Goal: Navigation & Orientation: Find specific page/section

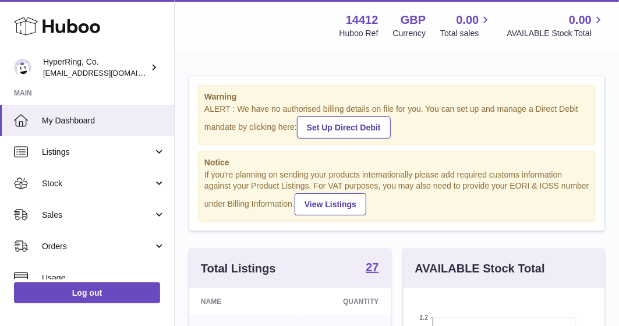
scroll to position [175, 0]
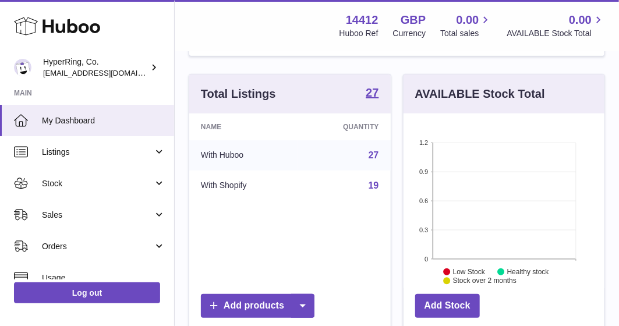
click at [373, 150] on link "27" at bounding box center [374, 155] width 10 height 10
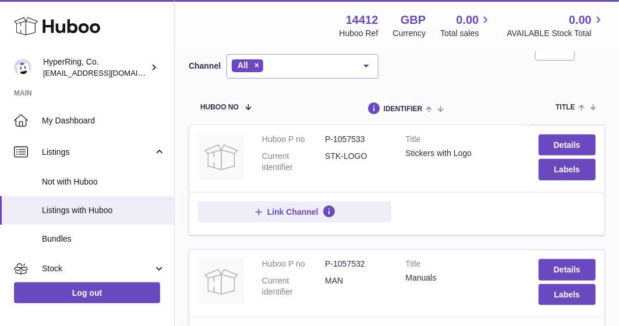
scroll to position [58, 0]
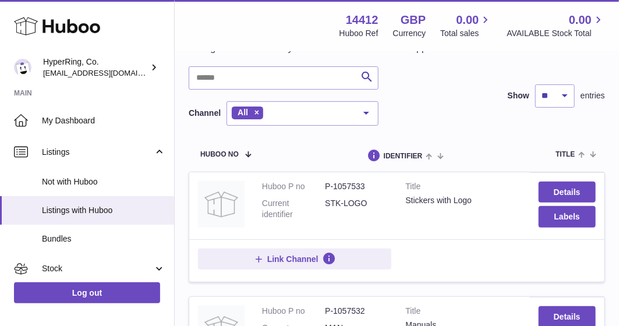
drag, startPoint x: 262, startPoint y: 197, endPoint x: 359, endPoint y: 224, distance: 100.9
click at [359, 224] on dl "Huboo P no P-1057533 Current identifier STK-LOGO" at bounding box center [325, 203] width 126 height 45
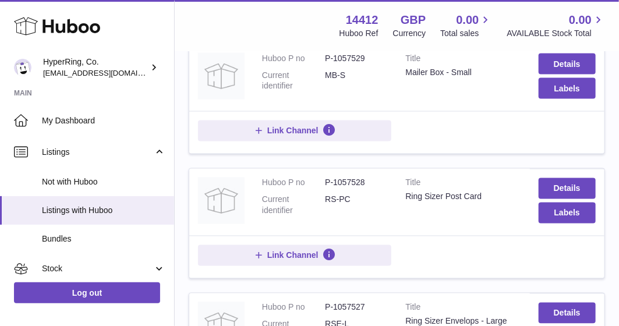
scroll to position [720, 0]
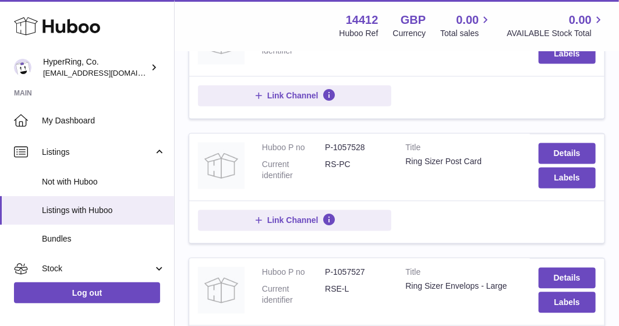
click at [322, 188] on dl "Huboo P no P-1057528 Current identifier RS-PC" at bounding box center [325, 165] width 126 height 45
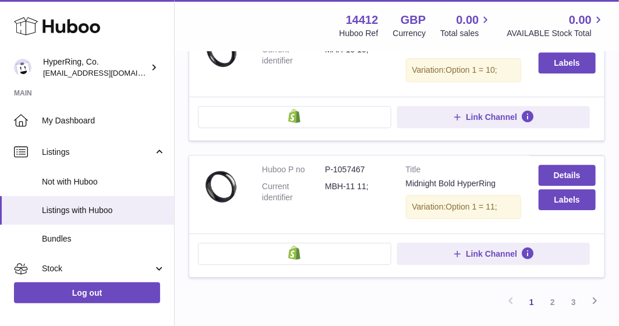
scroll to position [1303, 0]
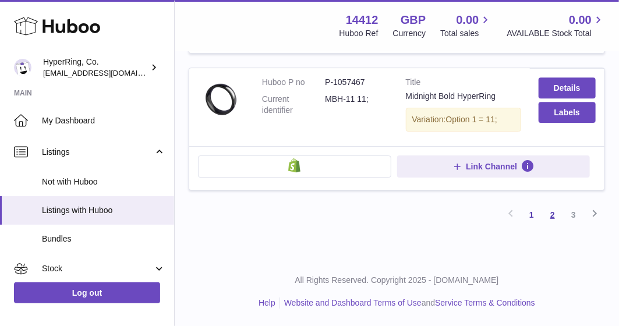
click at [546, 213] on link "2" at bounding box center [552, 214] width 21 height 21
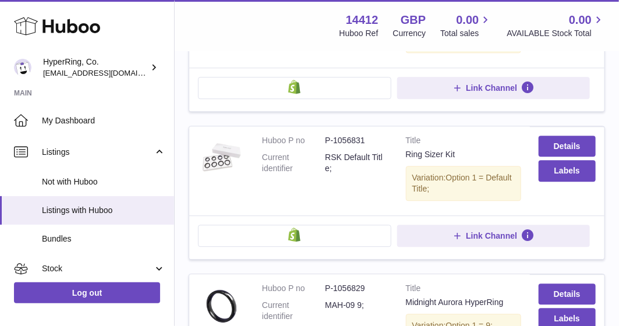
scroll to position [1042, 0]
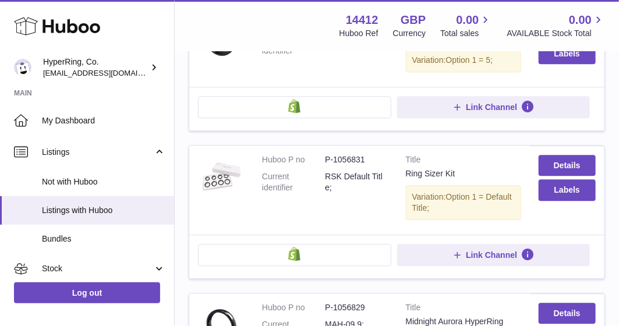
drag, startPoint x: 319, startPoint y: 165, endPoint x: 373, endPoint y: 194, distance: 61.2
click at [373, 194] on dl "Huboo P no P-1056831 Current identifier RSK Default Title;" at bounding box center [325, 176] width 126 height 45
click at [373, 193] on dd "RSK Default Title;" at bounding box center [356, 182] width 63 height 22
drag, startPoint x: 352, startPoint y: 195, endPoint x: 264, endPoint y: 165, distance: 93.2
click at [264, 165] on dl "Huboo P no P-1056831 Current identifier RSK Default Title;" at bounding box center [325, 176] width 126 height 45
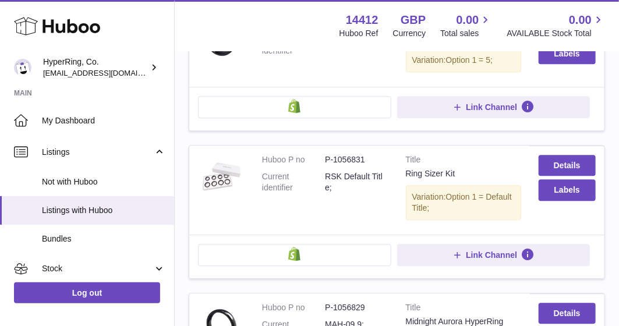
copy dl "Huboo P no P-1056831 Current identifier RSK Default Title;"
click at [303, 193] on dt "Current identifier" at bounding box center [293, 182] width 63 height 22
drag, startPoint x: 256, startPoint y: 162, endPoint x: 372, endPoint y: 165, distance: 115.3
click at [372, 165] on td "Huboo P no P-1056831 Current identifier RSK Default Title;" at bounding box center [325, 190] width 144 height 89
copy dl "Huboo P no P-1056831"
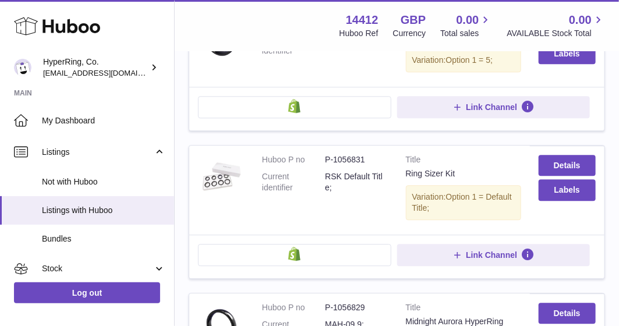
click at [355, 185] on dd "RSK Default Title;" at bounding box center [356, 182] width 63 height 22
drag, startPoint x: 254, startPoint y: 185, endPoint x: 371, endPoint y: 196, distance: 117.0
click at [371, 196] on td "Huboo P no P-1056831 Current identifier RSK Default Title;" at bounding box center [325, 190] width 144 height 89
copy dl "Current identifier RSK Default Title;"
drag, startPoint x: 404, startPoint y: 169, endPoint x: 459, endPoint y: 182, distance: 56.8
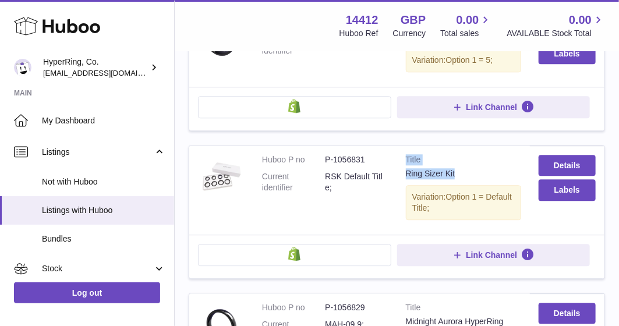
click at [459, 182] on td "Title Ring Sizer Kit Variation: Option 1 = Default Title;" at bounding box center [463, 190] width 133 height 89
copy td "Title Ring Sizer Kit"
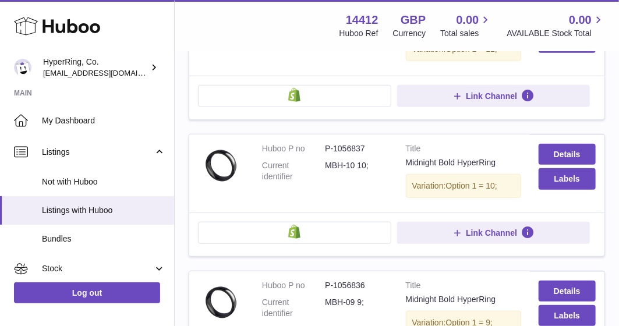
scroll to position [0, 0]
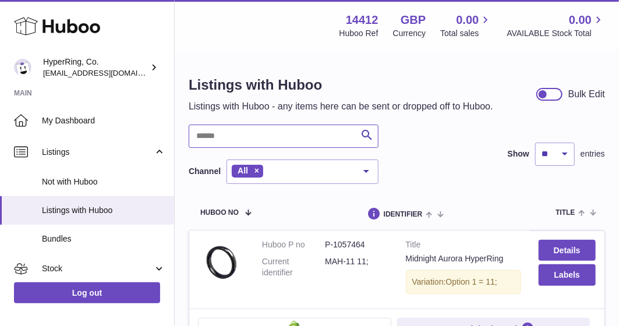
drag, startPoint x: 247, startPoint y: 150, endPoint x: 271, endPoint y: 161, distance: 26.1
click at [247, 148] on input "text" at bounding box center [284, 136] width 190 height 23
click at [427, 164] on div "Search Channel All All eBay Amazon Shopify Woocommerce Etsy No elements found. …" at bounding box center [397, 154] width 416 height 59
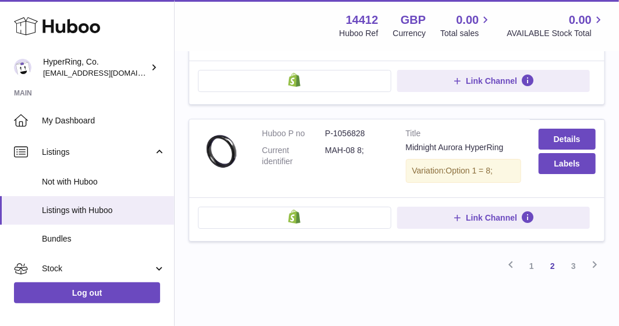
scroll to position [1408, 0]
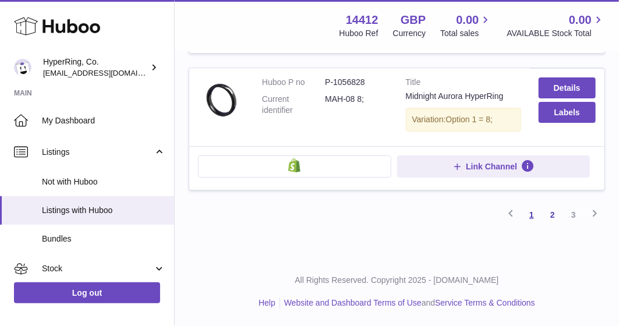
click at [525, 213] on link "1" at bounding box center [531, 214] width 21 height 21
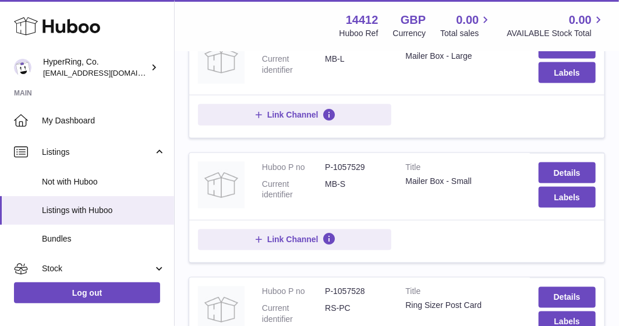
scroll to position [693, 0]
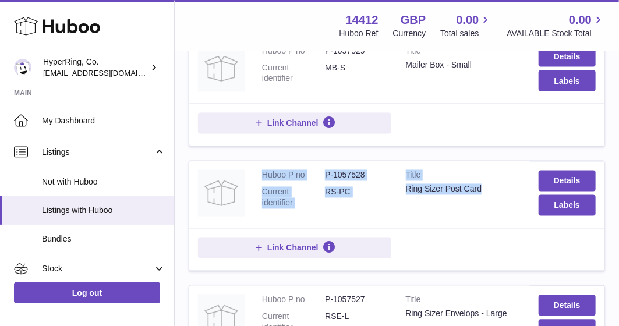
drag, startPoint x: 260, startPoint y: 185, endPoint x: 486, endPoint y: 228, distance: 230.6
click at [486, 228] on tr "Huboo P no P-1057528 Current identifier RS-PC Title Ring Sizer Post Card Detail…" at bounding box center [397, 216] width 416 height 111
copy tr "Huboo P no P-1057528 Current identifier RS-PC Title Ring Sizer Post Card"
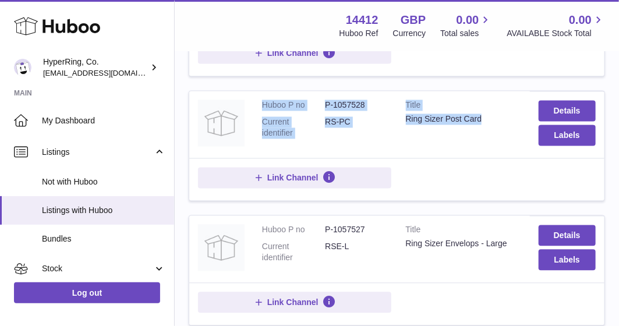
scroll to position [868, 0]
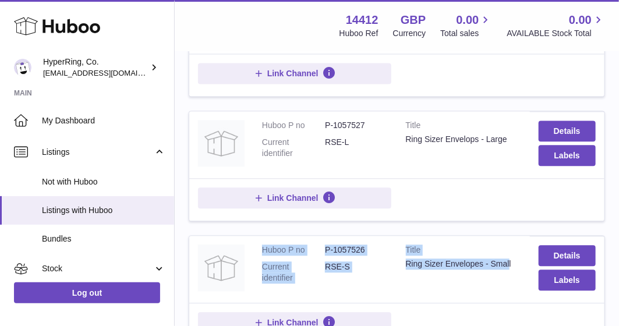
drag, startPoint x: 263, startPoint y: 254, endPoint x: 517, endPoint y: 277, distance: 255.0
click at [517, 277] on tr "Huboo P no P-1057526 Current identifier RSE-S Title Ring Sizer Envelopes - Smal…" at bounding box center [397, 290] width 416 height 111
copy tr "Huboo P no P-1057526 Current identifier RSE-S Title Ring Sizer Envelopes - Smal"
copy tr "Huboo P no P-1057526 Current identifier RSE-S Title Ring Sizer Envelopes - Small"
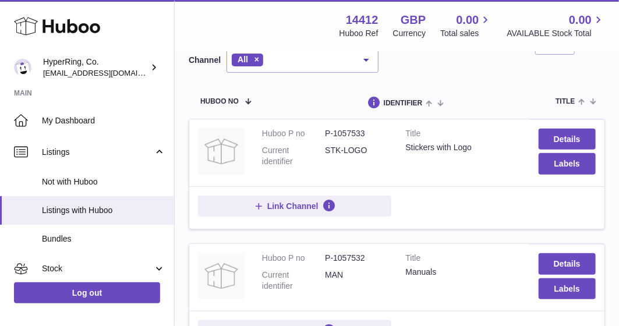
scroll to position [111, 0]
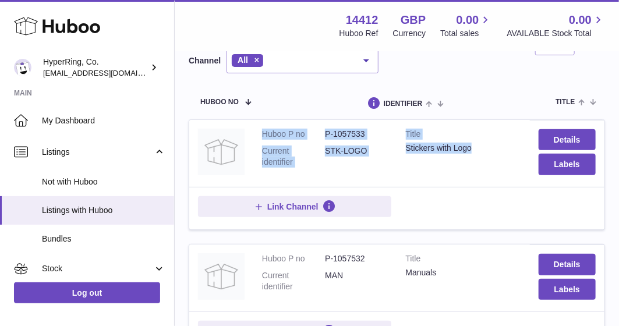
drag, startPoint x: 276, startPoint y: 146, endPoint x: 483, endPoint y: 173, distance: 208.5
click at [483, 173] on tr "Huboo P no P-1057533 Current identifier STK-LOGO Title Stickers with Logo Detai…" at bounding box center [397, 174] width 416 height 111
copy tr "Huboo P no P-1057533 Current identifier STK-LOGO Title Stickers with Logo"
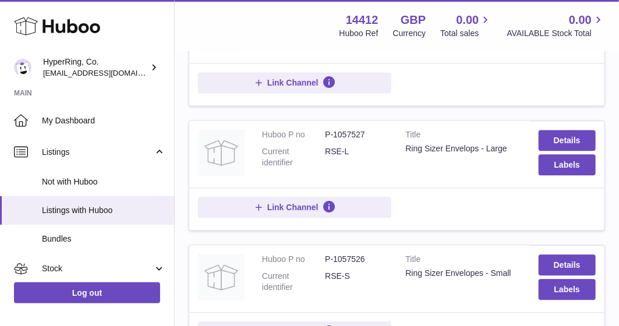
scroll to position [868, 0]
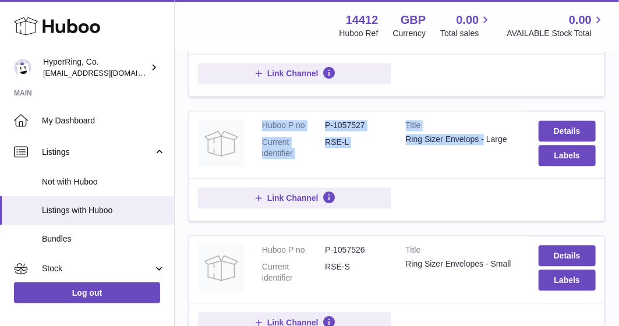
drag, startPoint x: 487, startPoint y: 161, endPoint x: 259, endPoint y: 134, distance: 230.4
click at [259, 134] on tr "Huboo P no P-1057527 Current identifier RSE-L Title Ring Sizer Envelops - Large…" at bounding box center [397, 166] width 416 height 111
copy tr "Huboo P no P-1057527 Current identifier RSE-L Title Ring Sizer Envelops -"
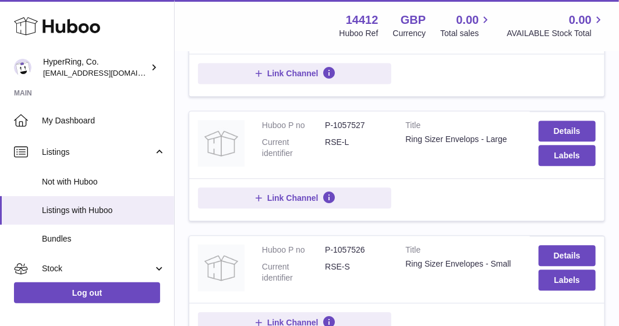
click at [503, 145] on div "Ring Sizer Envelops - Large" at bounding box center [463, 139] width 115 height 11
copy div "Large"
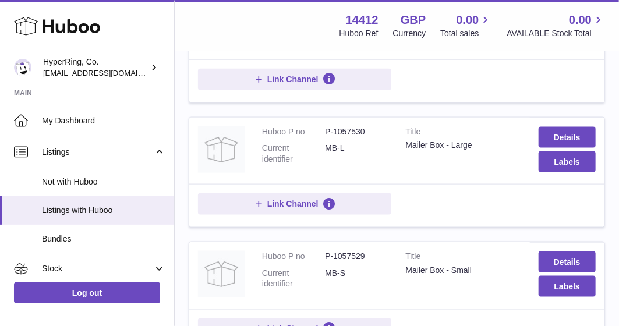
scroll to position [313, 0]
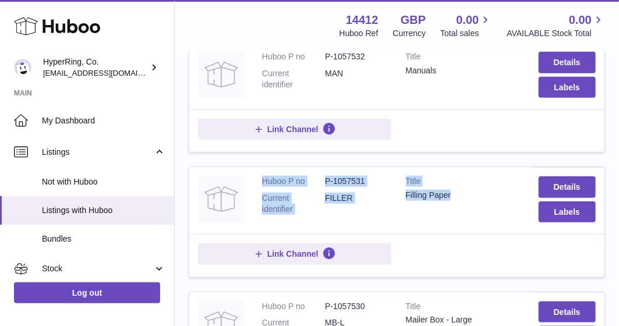
drag, startPoint x: 257, startPoint y: 187, endPoint x: 465, endPoint y: 212, distance: 210.0
click at [465, 212] on tr "Huboo P no P-1057531 Current identifier FILLER Title Filling Paper Details Labe…" at bounding box center [397, 222] width 416 height 111
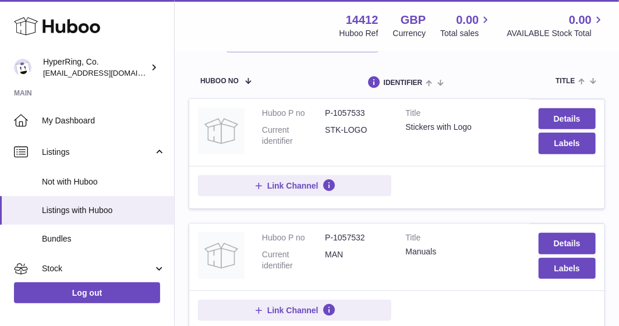
scroll to position [175, 0]
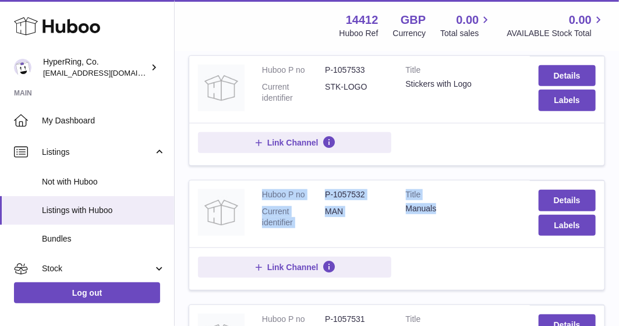
drag, startPoint x: 256, startPoint y: 205, endPoint x: 452, endPoint y: 238, distance: 198.9
click at [452, 238] on tr "Huboo P no P-1057532 Current identifier MAN Title Manuals Details Labels Link C…" at bounding box center [397, 235] width 416 height 111
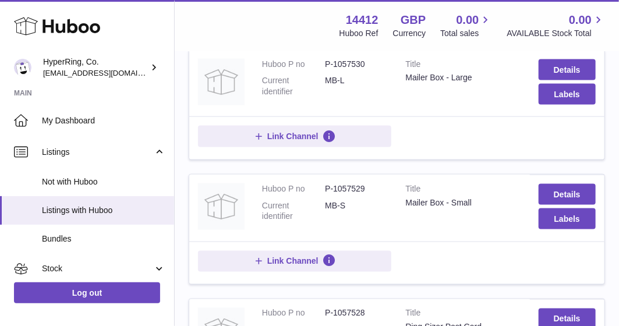
scroll to position [546, 0]
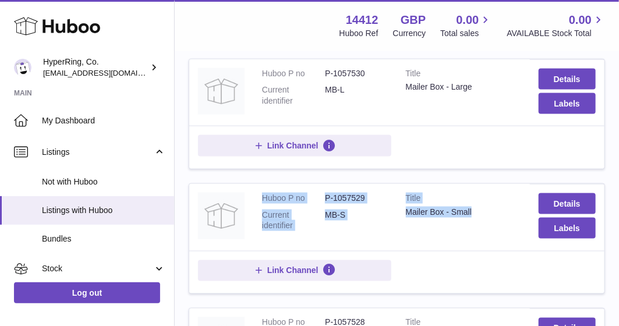
drag, startPoint x: 263, startPoint y: 204, endPoint x: 501, endPoint y: 230, distance: 239.0
click at [501, 230] on tr "Huboo P no P-1057529 Current identifier MB-S Title Mailer Box - Small Details L…" at bounding box center [397, 238] width 416 height 111
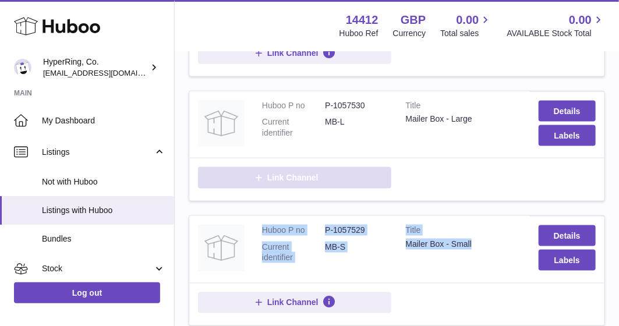
scroll to position [487, 0]
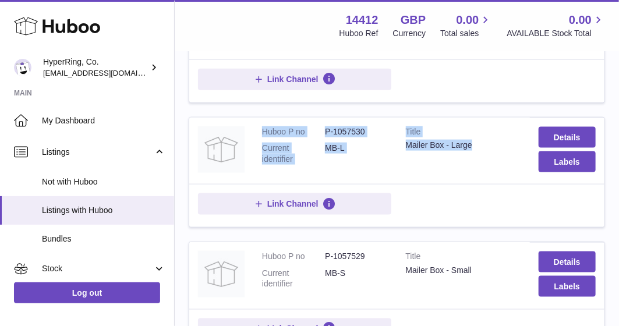
drag, startPoint x: 390, startPoint y: 141, endPoint x: 505, endPoint y: 174, distance: 120.0
click at [505, 174] on tr "Huboo P no P-1057530 Current identifier MB-L Title Mailer Box - Large Details L…" at bounding box center [397, 172] width 416 height 111
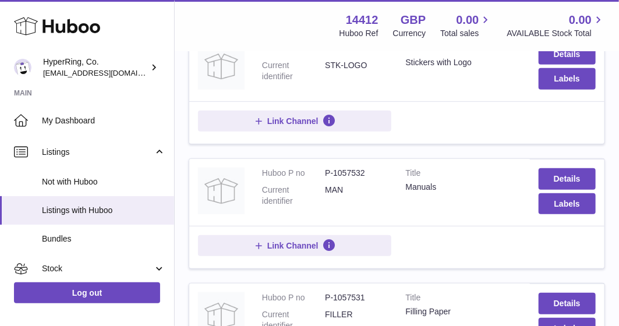
scroll to position [22, 0]
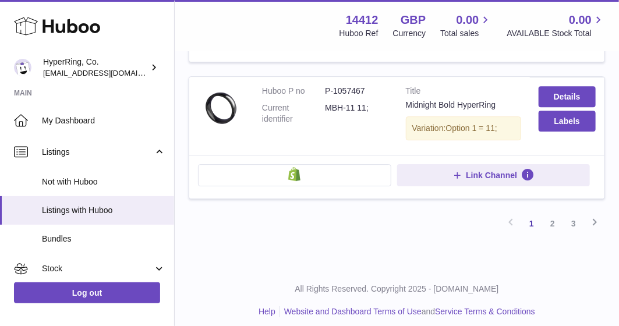
scroll to position [1303, 0]
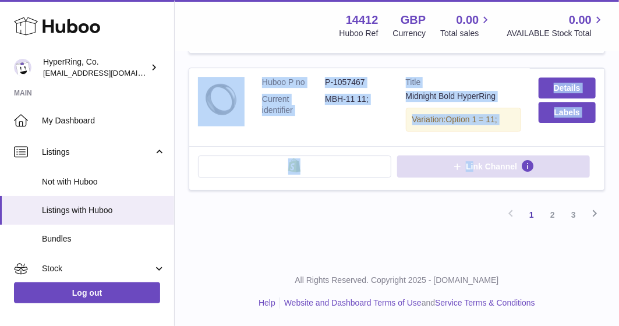
drag, startPoint x: 250, startPoint y: 197, endPoint x: 472, endPoint y: 176, distance: 222.8
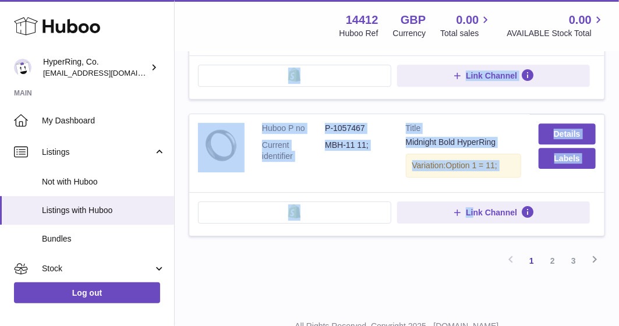
scroll to position [1244, 0]
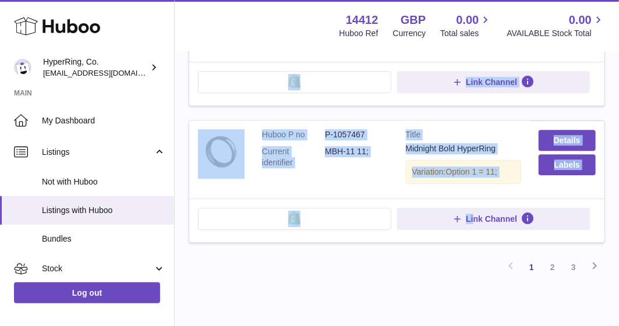
click at [501, 184] on div "Variation: Option 1 = 11;" at bounding box center [463, 172] width 115 height 24
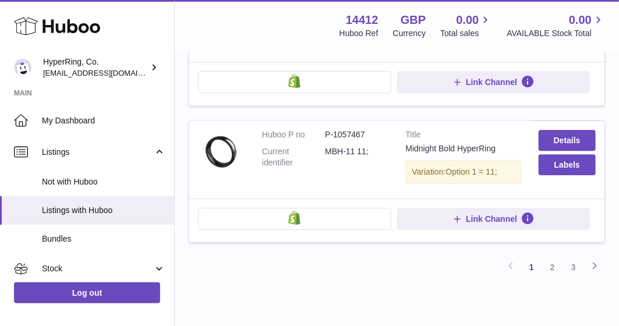
drag, startPoint x: 517, startPoint y: 187, endPoint x: 349, endPoint y: 148, distance: 172.6
click at [338, 148] on tr "Huboo P no P-1057467 Current identifier MBH-11 11; Title Midnight Bold HyperRin…" at bounding box center [397, 181] width 416 height 123
drag, startPoint x: 557, startPoint y: 200, endPoint x: 580, endPoint y: 190, distance: 25.5
click at [560, 198] on td "Details Labels" at bounding box center [567, 160] width 75 height 78
drag, startPoint x: 587, startPoint y: 186, endPoint x: 284, endPoint y: 87, distance: 318.6
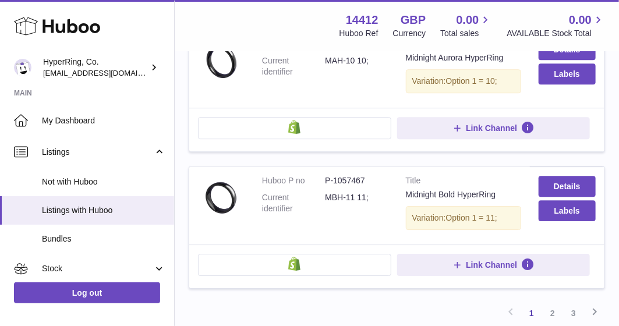
scroll to position [1303, 0]
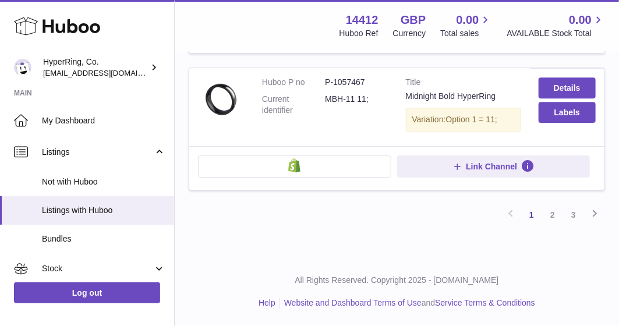
drag, startPoint x: 250, startPoint y: 173, endPoint x: 595, endPoint y: 126, distance: 348.5
click at [556, 213] on link "2" at bounding box center [552, 214] width 21 height 21
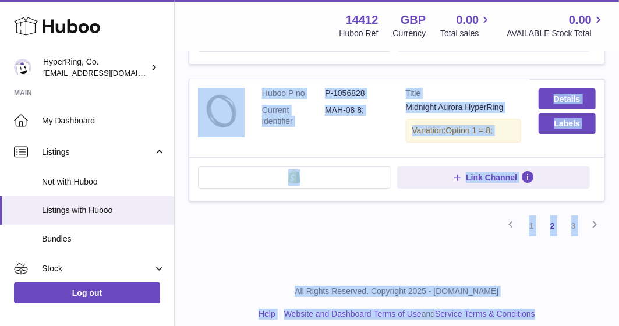
scroll to position [1408, 0]
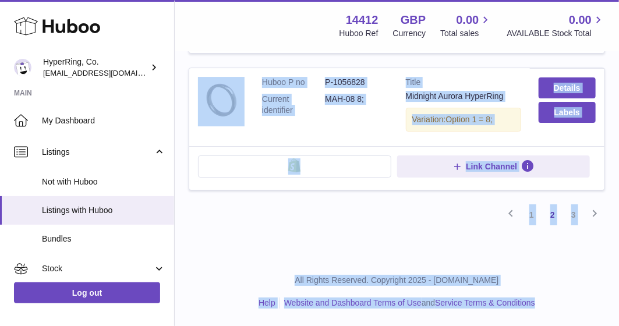
drag, startPoint x: 246, startPoint y: 190, endPoint x: 597, endPoint y: 126, distance: 357.5
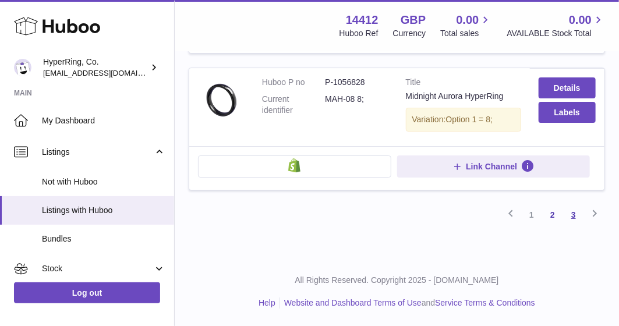
click at [570, 215] on link "3" at bounding box center [573, 214] width 21 height 21
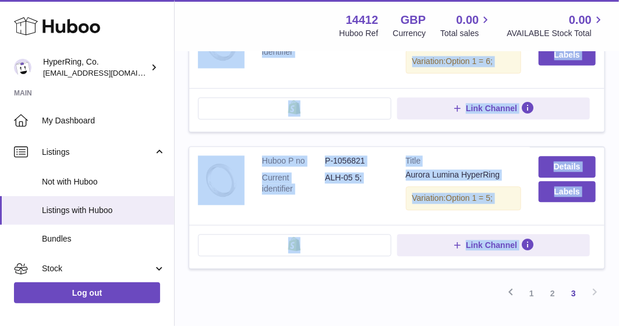
scroll to position [946, 0]
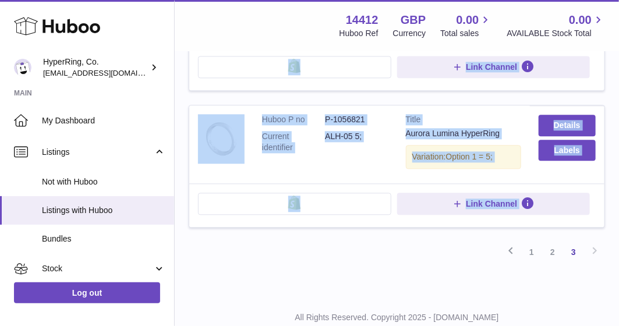
drag, startPoint x: 203, startPoint y: 198, endPoint x: 580, endPoint y: 178, distance: 377.9
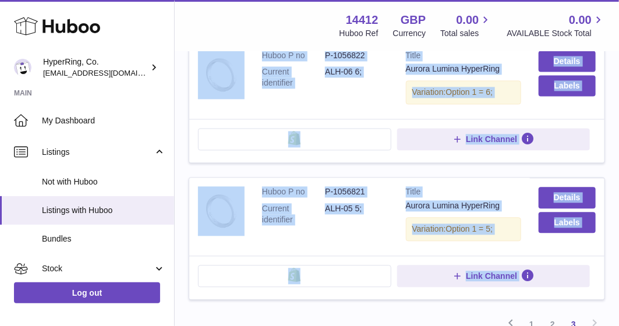
scroll to position [989, 0]
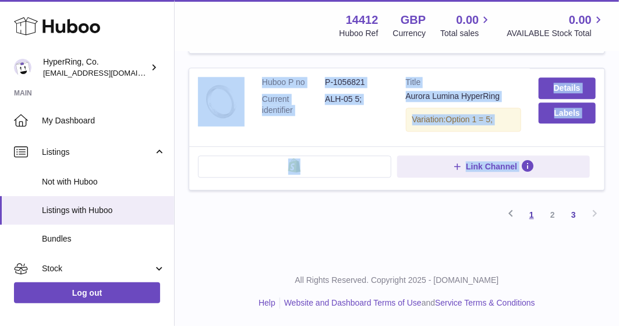
click at [540, 210] on link "1" at bounding box center [531, 214] width 21 height 21
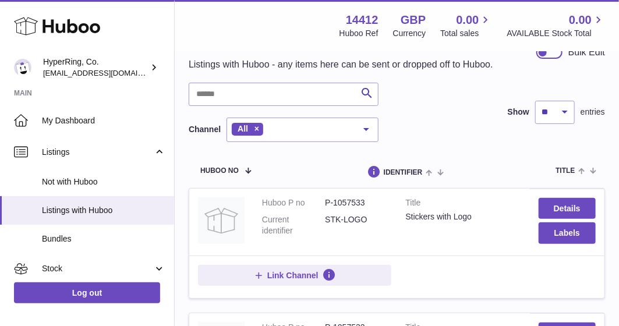
scroll to position [58, 0]
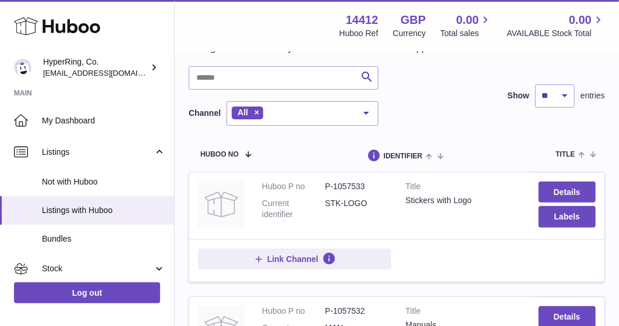
drag, startPoint x: 323, startPoint y: 213, endPoint x: 372, endPoint y: 214, distance: 48.9
click at [371, 214] on dl "Huboo P no P-1057533 Current identifier STK-LOGO" at bounding box center [325, 203] width 126 height 45
click at [374, 214] on dd "STK-LOGO" at bounding box center [356, 209] width 63 height 22
drag, startPoint x: 324, startPoint y: 214, endPoint x: 379, endPoint y: 215, distance: 54.2
click at [379, 215] on dl "Huboo P no P-1057533 Current identifier STK-LOGO" at bounding box center [325, 203] width 126 height 45
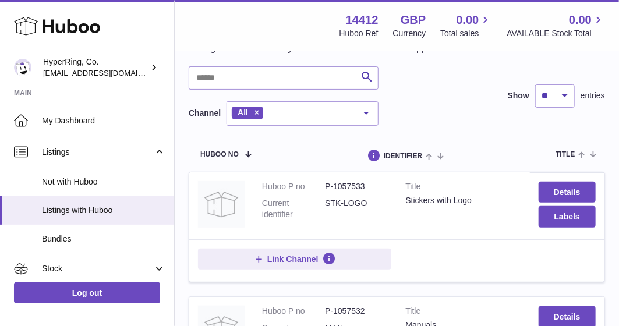
click at [379, 215] on dd "STK-LOGO" at bounding box center [356, 209] width 63 height 22
drag, startPoint x: 369, startPoint y: 213, endPoint x: 325, endPoint y: 213, distance: 44.3
click at [325, 213] on dd "STK-LOGO" at bounding box center [356, 209] width 63 height 22
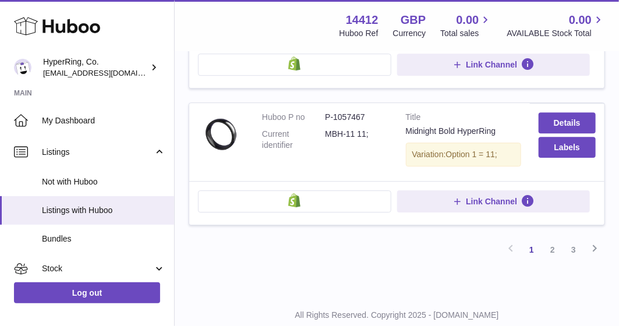
scroll to position [1303, 0]
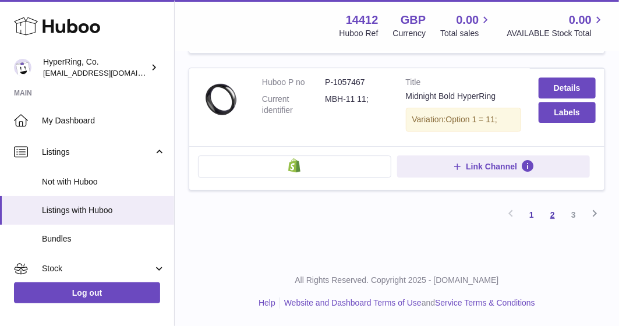
click at [554, 217] on link "2" at bounding box center [552, 214] width 21 height 21
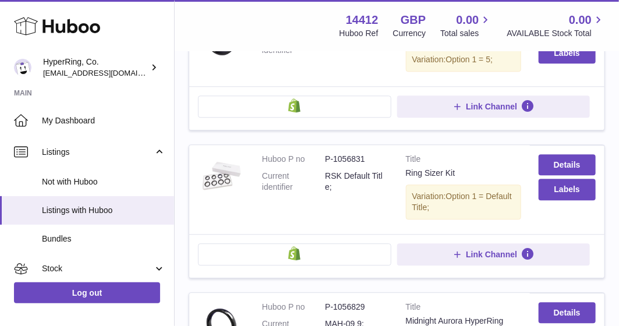
scroll to position [1042, 0]
drag, startPoint x: 326, startPoint y: 182, endPoint x: 355, endPoint y: 189, distance: 30.1
click at [355, 189] on dd "RSK Default Title;" at bounding box center [356, 182] width 63 height 22
drag, startPoint x: 404, startPoint y: 181, endPoint x: 483, endPoint y: 178, distance: 78.7
click at [483, 178] on td "Title Ring Sizer Kit Variation: Option 1 = Default Title;" at bounding box center [463, 190] width 133 height 89
